Goal: Task Accomplishment & Management: Manage account settings

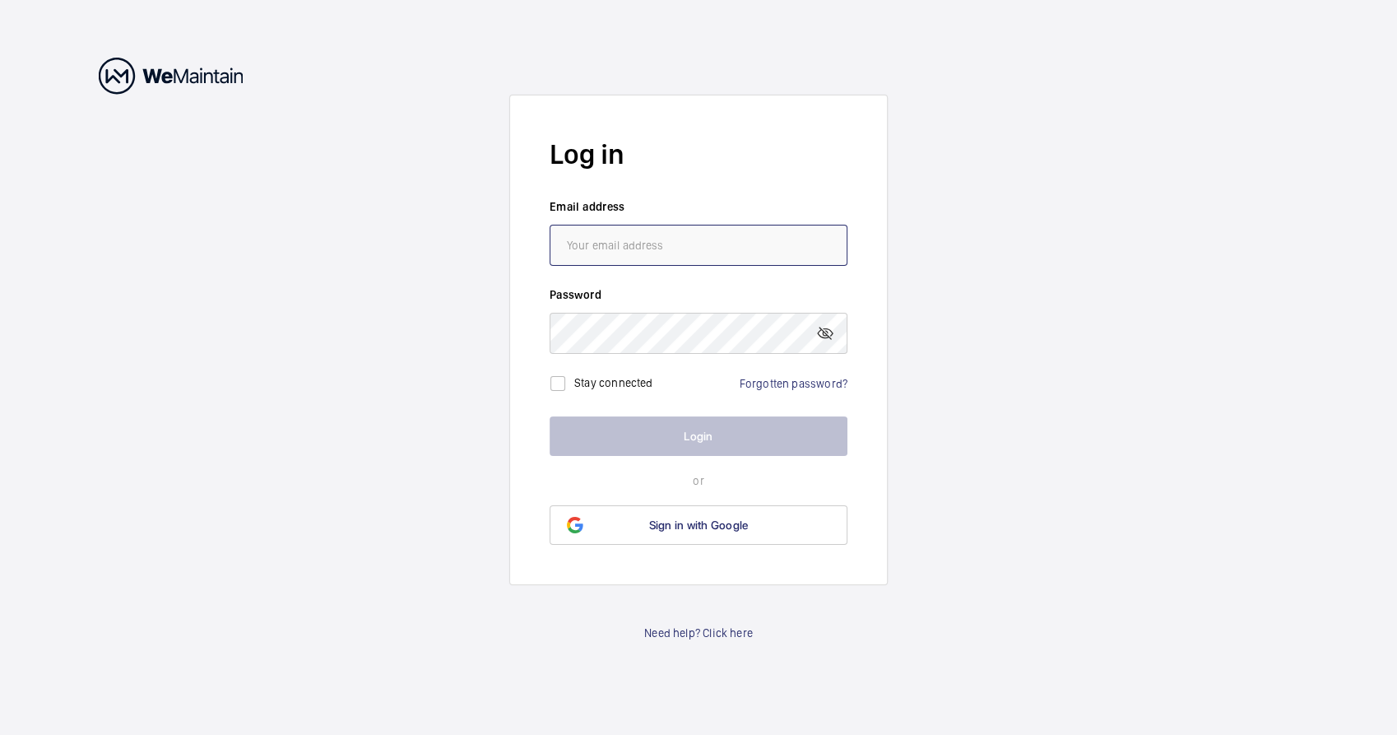
type input "[DOMAIN_NAME][EMAIL_ADDRESS][DOMAIN_NAME]"
click at [564, 645] on div "Log in Email address [DOMAIN_NAME][EMAIL_ADDRESS][DOMAIN_NAME] Password Stay co…" at bounding box center [698, 367] width 378 height 579
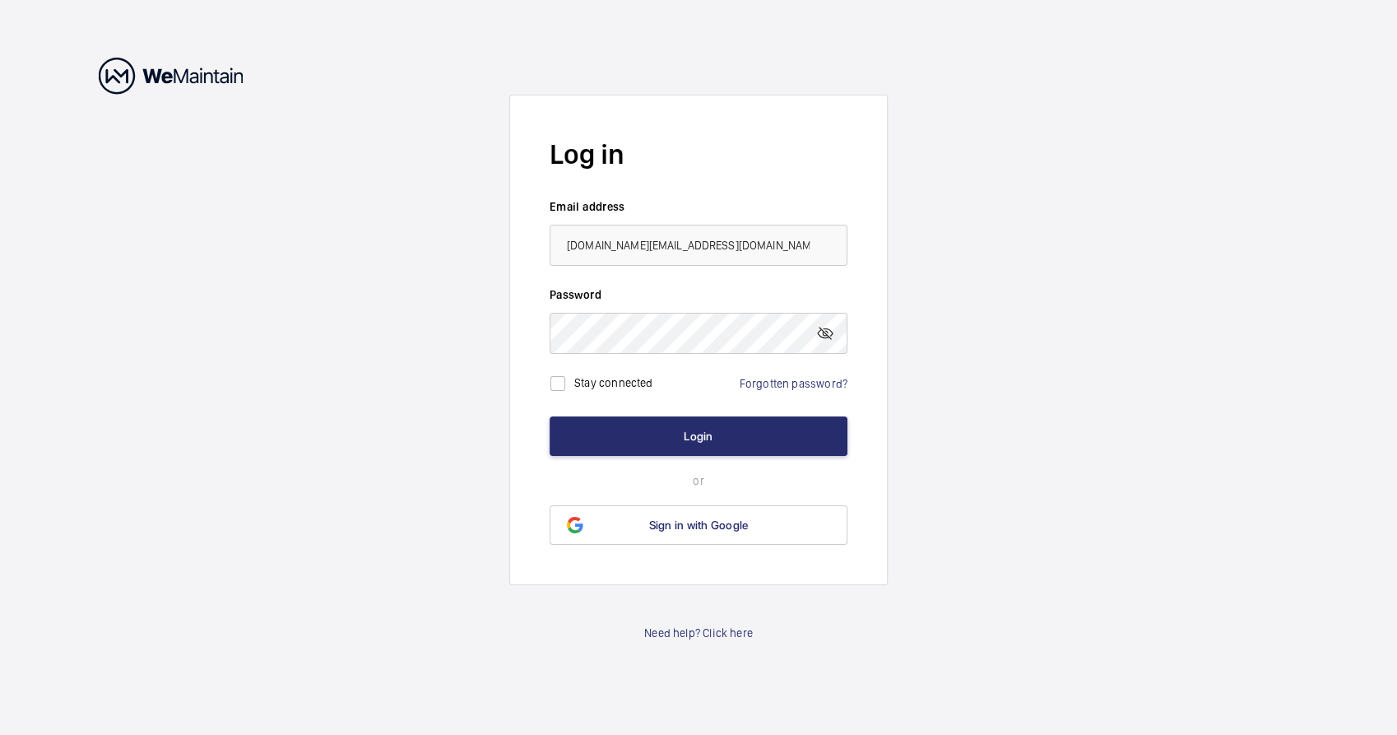
click at [607, 387] on label "Stay connected" at bounding box center [613, 381] width 79 height 13
checkbox input "true"
click at [625, 432] on button "Login" at bounding box center [699, 435] width 298 height 39
